Goal: Check status: Check status

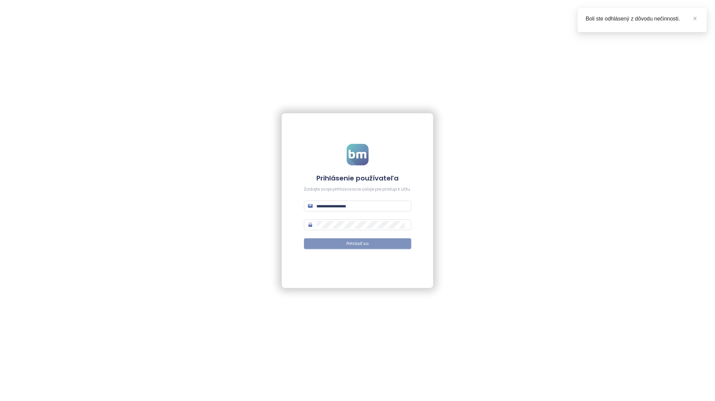
type input "**********"
click at [362, 246] on span "Prihlásiť sa" at bounding box center [357, 244] width 22 height 6
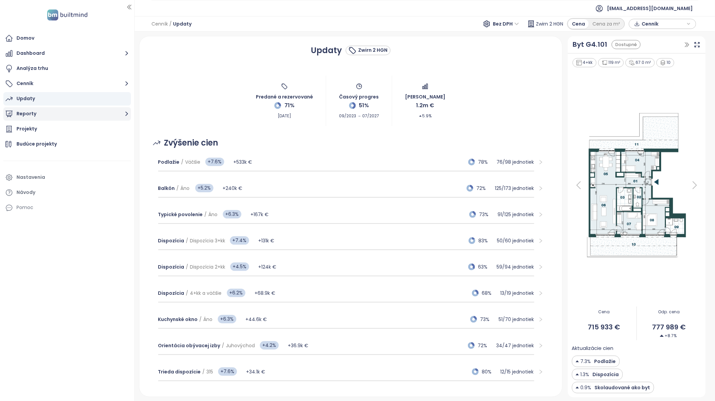
click at [26, 113] on button "Reporty" at bounding box center [66, 113] width 127 height 13
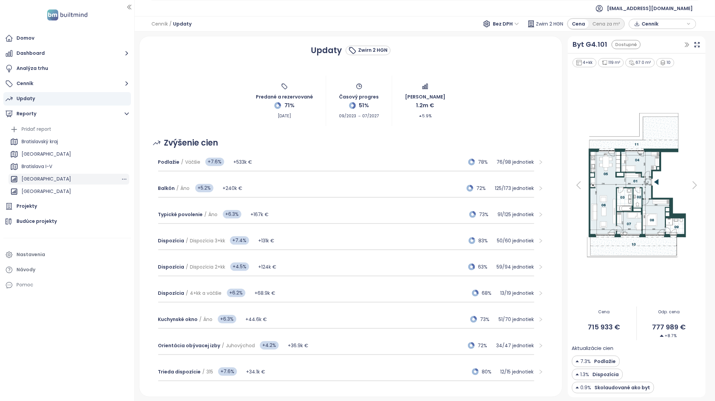
click at [42, 179] on div "[GEOGRAPHIC_DATA]" at bounding box center [46, 179] width 49 height 8
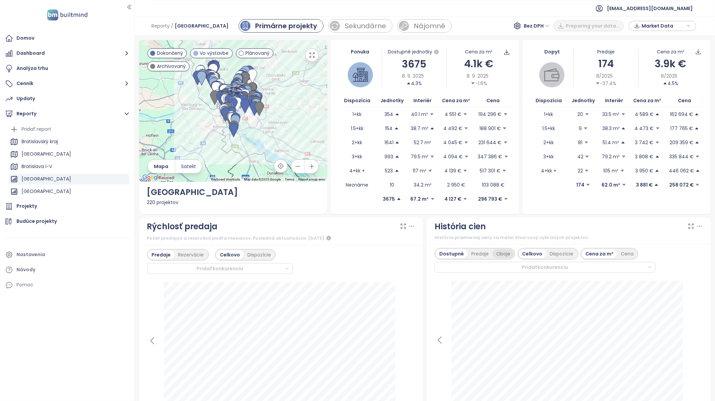
click at [475, 252] on div "Oboje" at bounding box center [503, 253] width 22 height 9
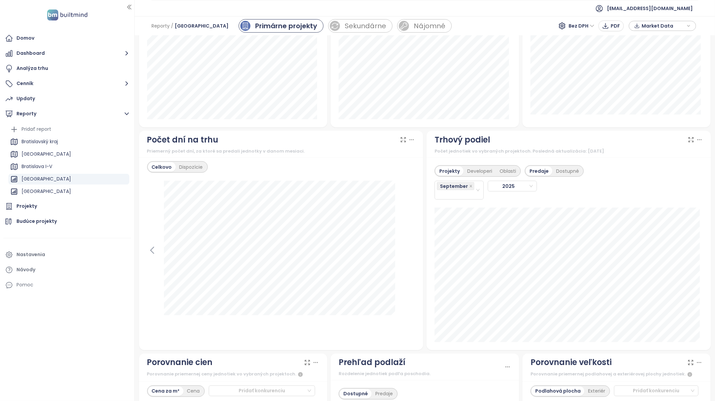
scroll to position [523, 0]
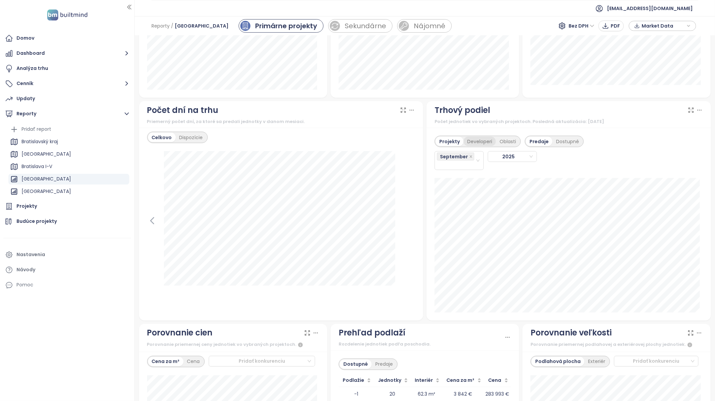
click at [472, 143] on div "Developeri" at bounding box center [479, 141] width 32 height 9
click at [452, 169] on div "September" at bounding box center [456, 160] width 38 height 17
click at [449, 242] on div "August" at bounding box center [456, 243] width 38 height 7
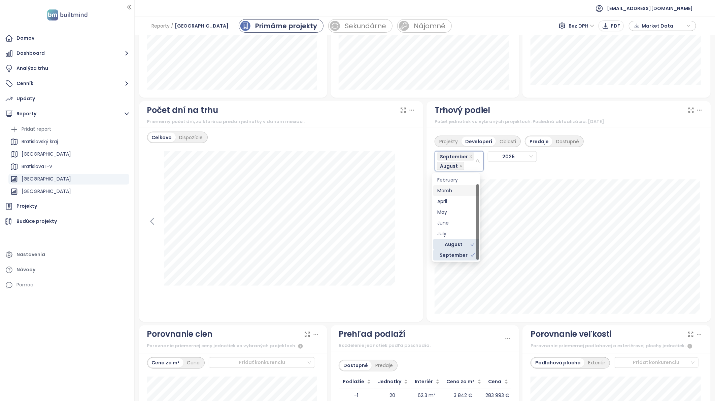
click at [475, 179] on div "Projekty Developeri Oblasti Predaje Dostupné September [DATE]" at bounding box center [568, 225] width 284 height 194
click at [466, 166] on div "September August" at bounding box center [456, 161] width 38 height 19
click at [444, 232] on div "July" at bounding box center [456, 233] width 38 height 7
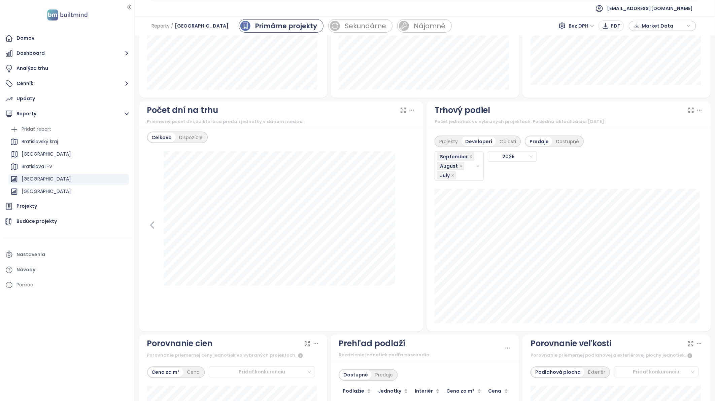
click at [475, 181] on div "Projekty Developeri Oblasti Predaje Dostupné September August [DATE]" at bounding box center [568, 156] width 268 height 49
click at [461, 174] on div "September August July" at bounding box center [456, 166] width 38 height 28
click at [451, 233] on div "June" at bounding box center [456, 232] width 38 height 7
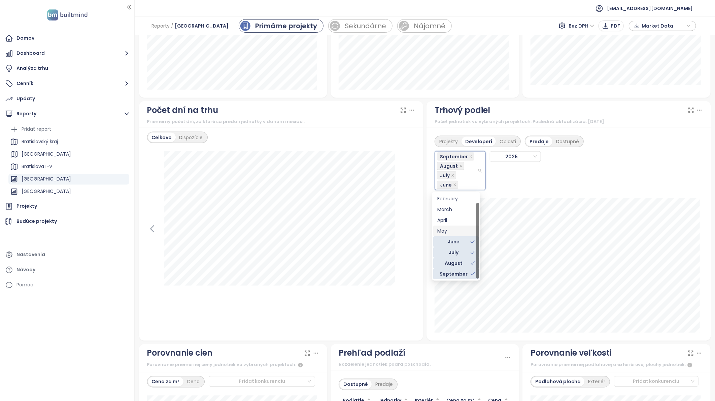
click at [475, 186] on div "Projekty Developeri Oblasti Predaje Dostupné September August July [DATE]" at bounding box center [568, 161] width 268 height 59
click at [463, 180] on div "September August July June" at bounding box center [457, 171] width 40 height 38
click at [453, 230] on div "May" at bounding box center [457, 230] width 40 height 7
click at [475, 184] on div "Projekty Developeri Oblasti Predaje Dostupné September August July June [DATE]" at bounding box center [568, 161] width 268 height 59
click at [475, 186] on div "September August July June May" at bounding box center [460, 171] width 47 height 38
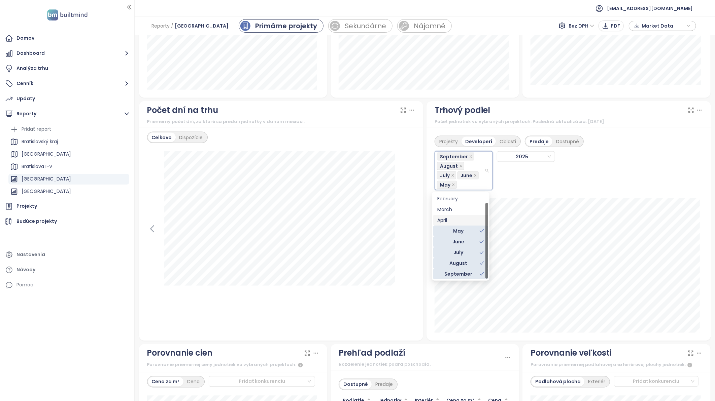
click at [451, 220] on div "April" at bounding box center [460, 220] width 47 height 7
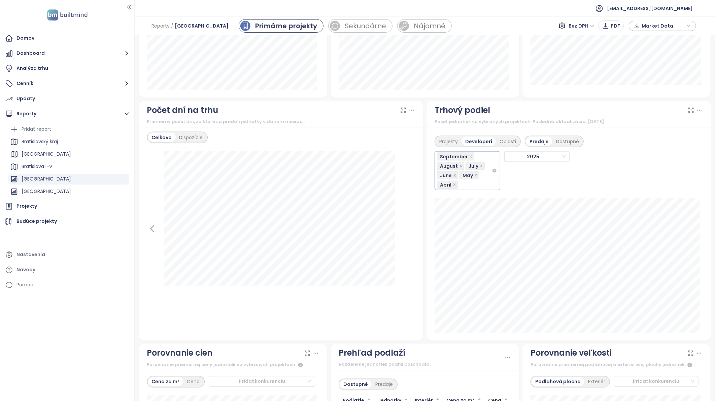
click at [475, 181] on div "September August July June May April" at bounding box center [464, 171] width 55 height 38
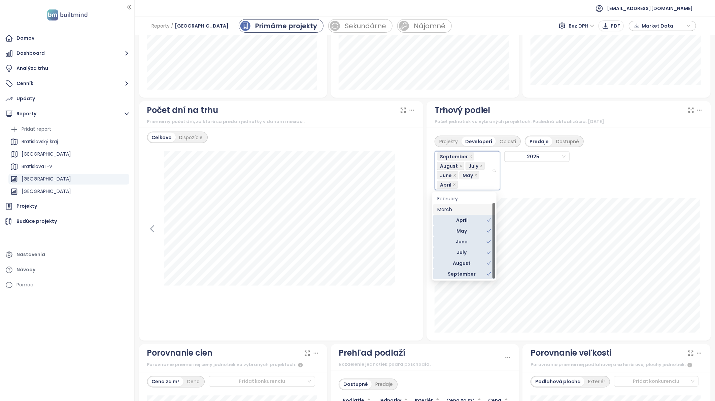
click at [445, 208] on div "March" at bounding box center [464, 209] width 54 height 7
click at [455, 199] on div "February" at bounding box center [464, 198] width 54 height 7
click at [467, 200] on div "January" at bounding box center [464, 198] width 54 height 7
click at [475, 135] on div "Projekty Developeri Oblasti Predaje Dostupné" at bounding box center [568, 139] width 268 height 15
